Goal: Check status: Check status

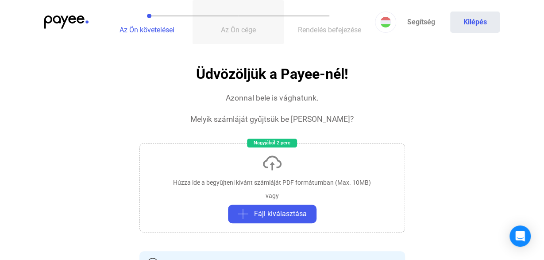
click at [237, 31] on span "Az Ön cége" at bounding box center [238, 30] width 35 height 8
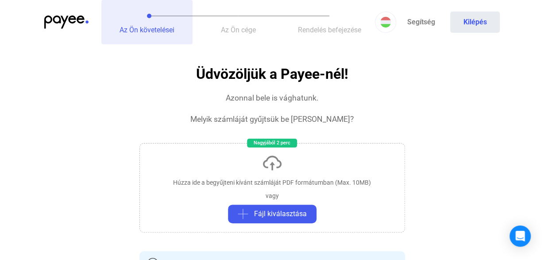
click at [136, 31] on span "Az Ön követelései" at bounding box center [146, 30] width 55 height 8
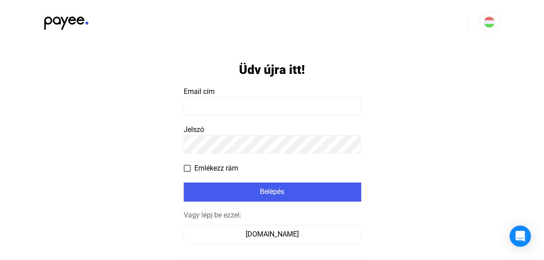
click at [254, 111] on input at bounding box center [272, 106] width 177 height 19
type input "*"
type input "**********"
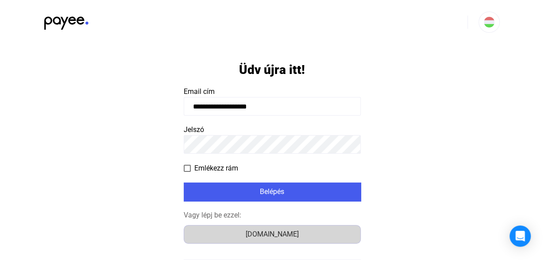
click at [281, 233] on div "Számlázz.hu" at bounding box center [272, 234] width 171 height 11
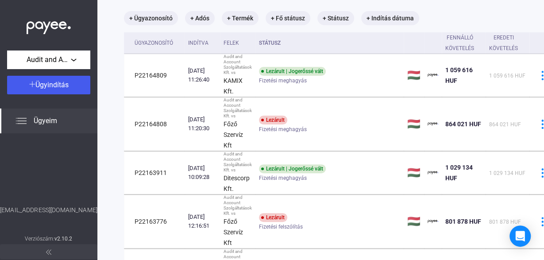
scroll to position [51, 0]
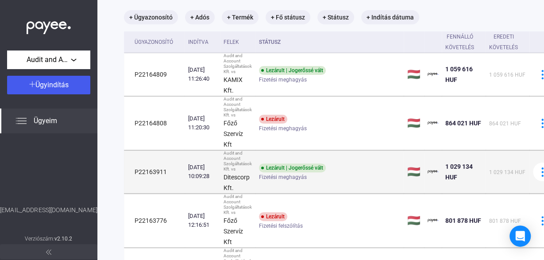
click at [343, 171] on div "Lezárult | Jogerőssé vált Fizetési meghagyás" at bounding box center [329, 171] width 141 height 17
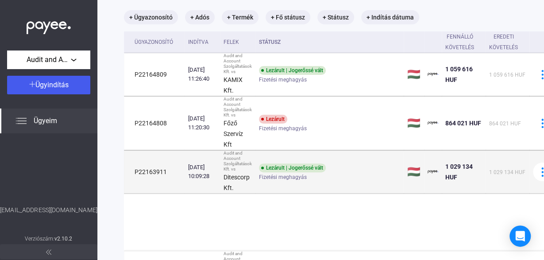
click at [343, 171] on div "Lezárult | Jogerőssé vált Fizetési meghagyás" at bounding box center [329, 171] width 141 height 17
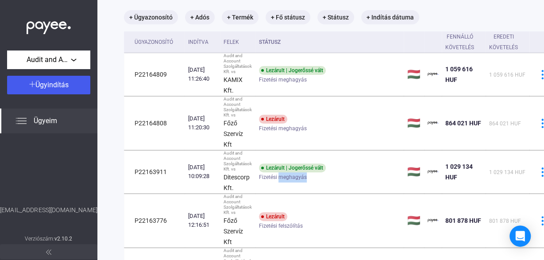
scroll to position [51, 19]
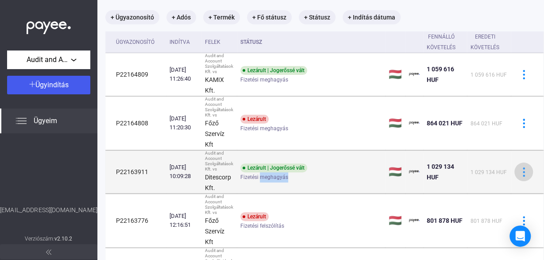
click at [522, 173] on img at bounding box center [523, 171] width 9 height 9
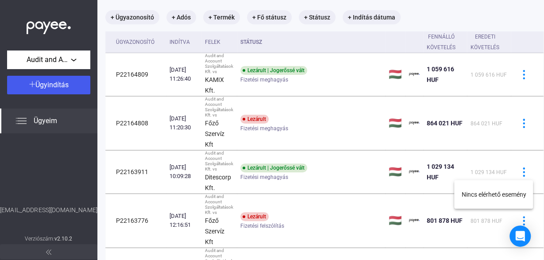
click at [520, 172] on div at bounding box center [272, 130] width 544 height 260
click at [520, 172] on img at bounding box center [523, 171] width 9 height 9
click at [543, 100] on div at bounding box center [272, 130] width 544 height 260
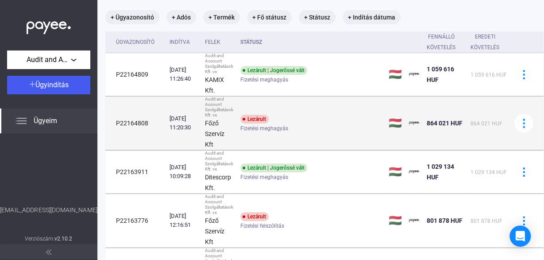
click at [168, 129] on td "2024.11.21. 11:20:30" at bounding box center [183, 123] width 35 height 54
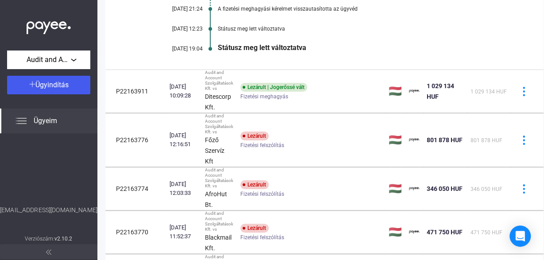
scroll to position [294, 19]
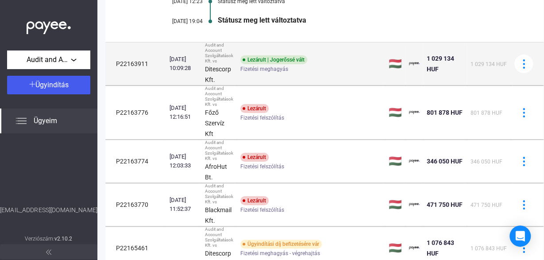
click at [183, 62] on div "2024.10.30. 10:09:28" at bounding box center [183, 64] width 28 height 18
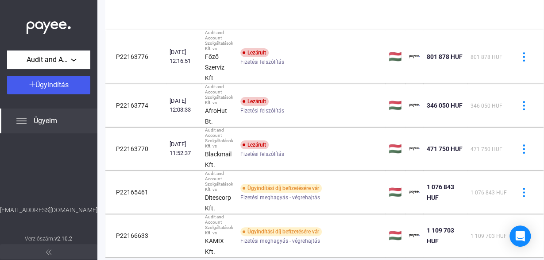
click at [183, 62] on tbody "P22164809 2024.11.21. 11:26:40 Audit and Account Szolgáltatások Kft. vs KAMIX K…" at bounding box center [324, 45] width 438 height 426
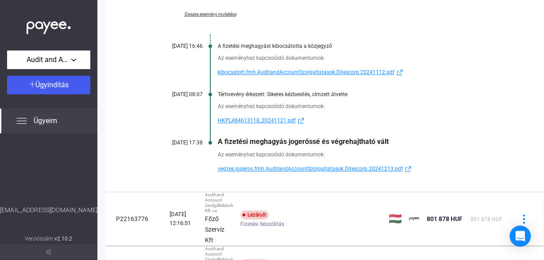
scroll to position [228, 19]
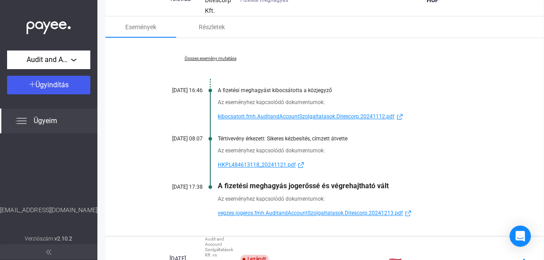
click at [245, 164] on span "HKPL484613118_20241121.pdf" at bounding box center [257, 164] width 78 height 11
click at [271, 115] on span "kibocsatott.fmh.AuditandAccountSzolgaltatasok.Ditescorp.20241112.pdf" at bounding box center [306, 116] width 177 height 11
click at [274, 210] on span "vegzes.jogeros.fmh.AuditandAccountSzolgaltatasok.Ditescorp.20241213.pdf" at bounding box center [310, 213] width 185 height 11
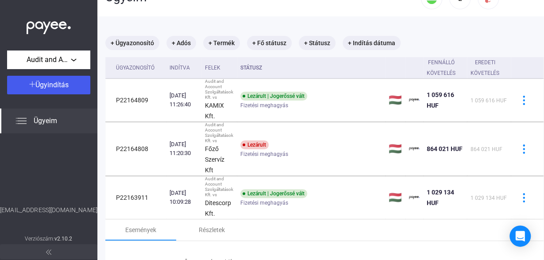
scroll to position [51, 19]
